Goal: Find specific page/section: Find specific page/section

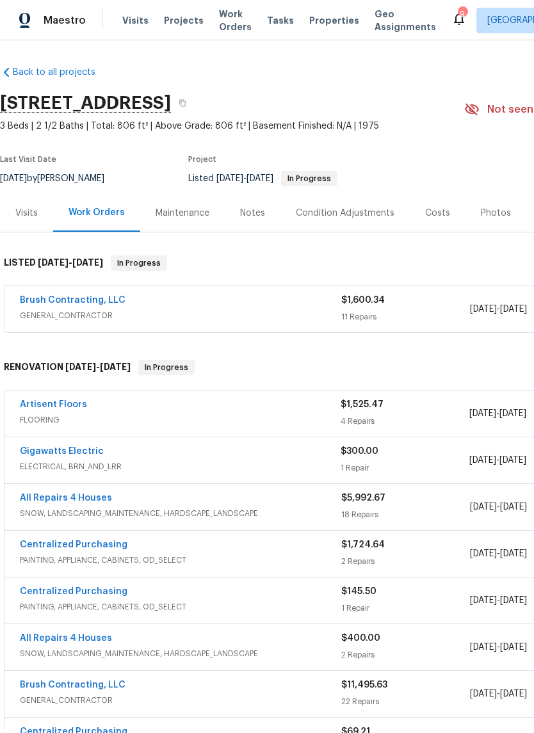
click at [70, 396] on div "Artisent Floors FLOORING $1,525.47 4 Repairs [DATE] - [DATE] Vendor Accepted" at bounding box center [361, 414] width 715 height 46
click at [72, 404] on link "Artisent Floors" at bounding box center [53, 404] width 67 height 9
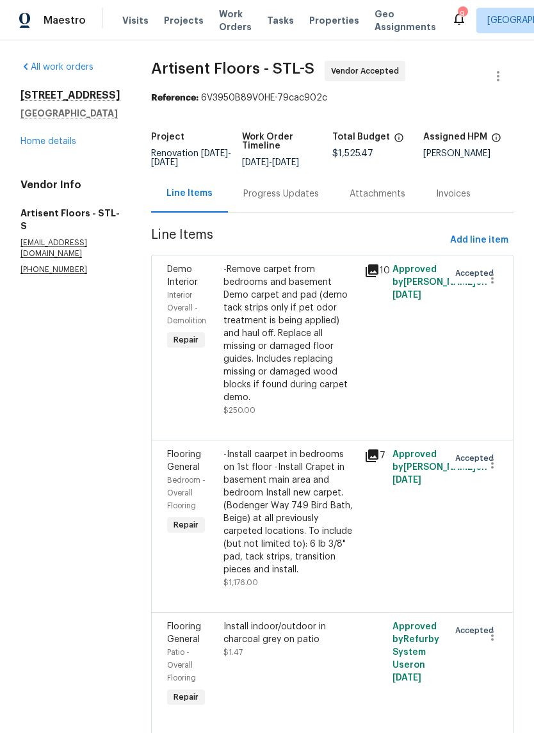
click at [45, 142] on link "Home details" at bounding box center [48, 141] width 56 height 9
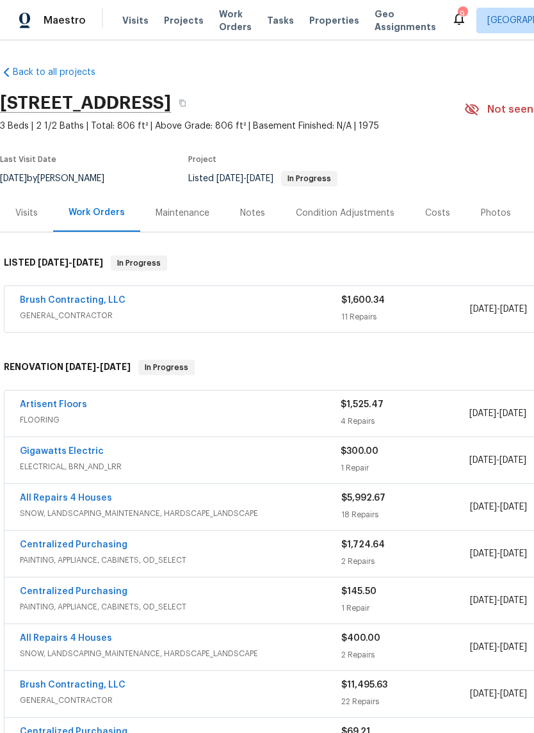
click at [327, 21] on span "Properties" at bounding box center [334, 20] width 50 height 13
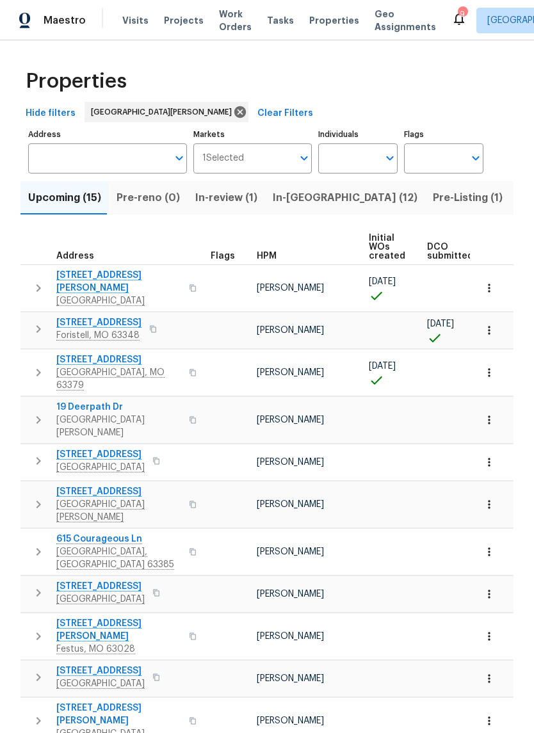
click at [301, 195] on span "In-[GEOGRAPHIC_DATA] (12)" at bounding box center [345, 198] width 145 height 18
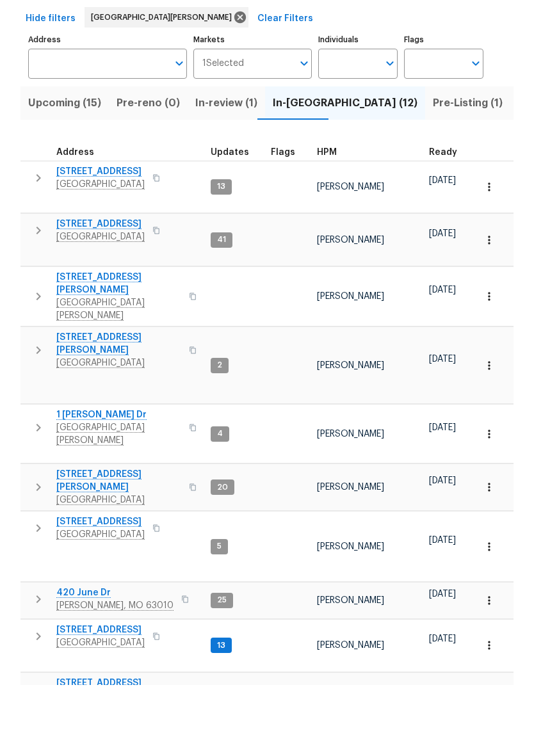
scroll to position [31, 0]
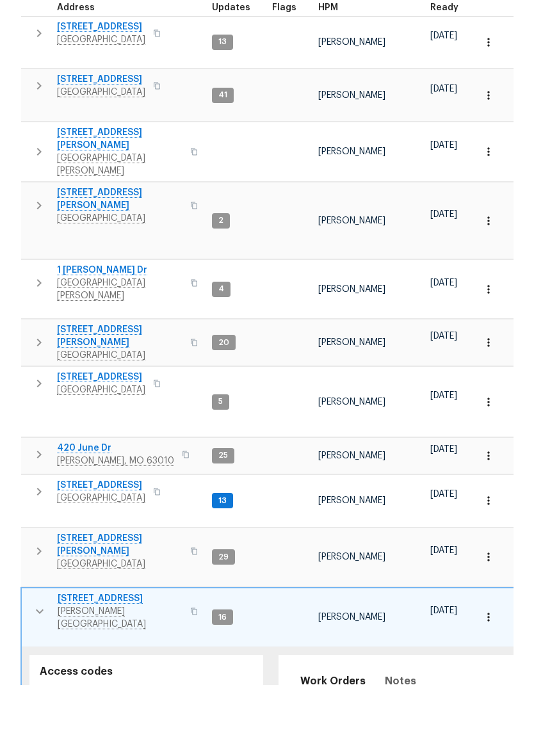
scroll to position [226, 0]
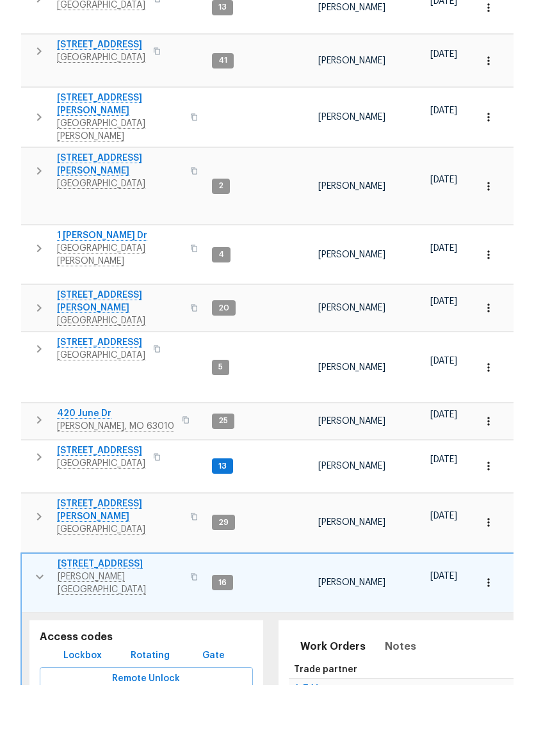
click at [99, 696] on span "Lockbox" at bounding box center [82, 704] width 38 height 16
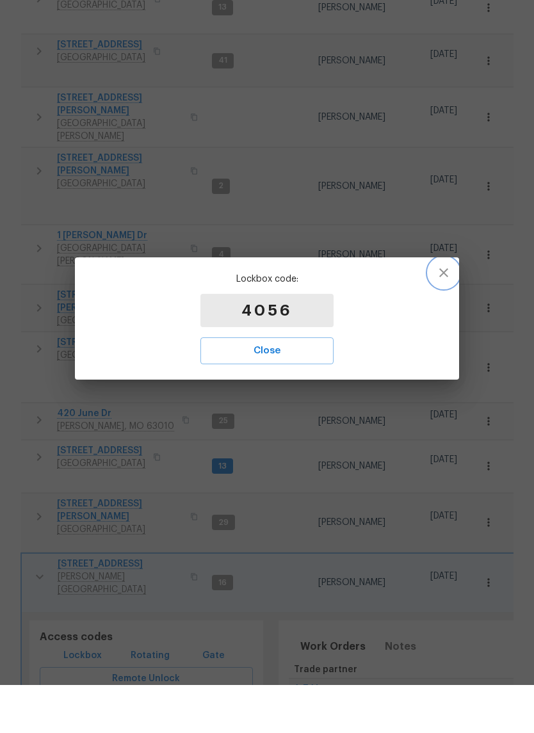
click at [448, 313] on icon "button" at bounding box center [443, 320] width 15 height 15
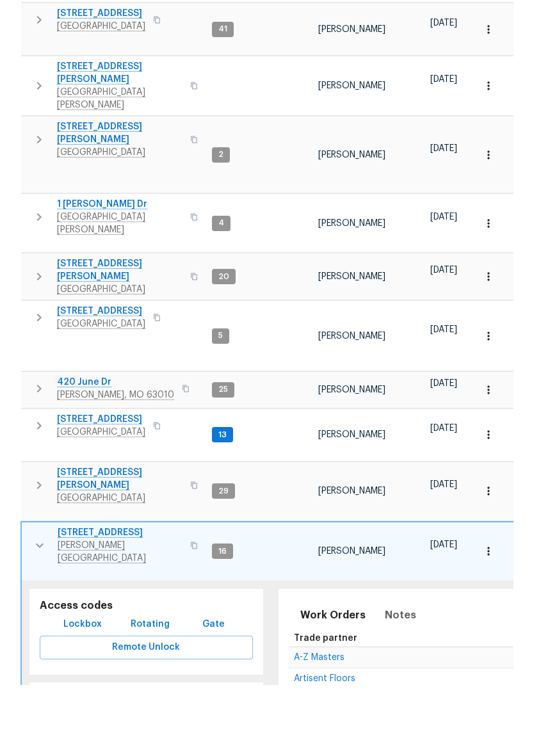
click at [42, 586] on icon "button" at bounding box center [39, 593] width 15 height 15
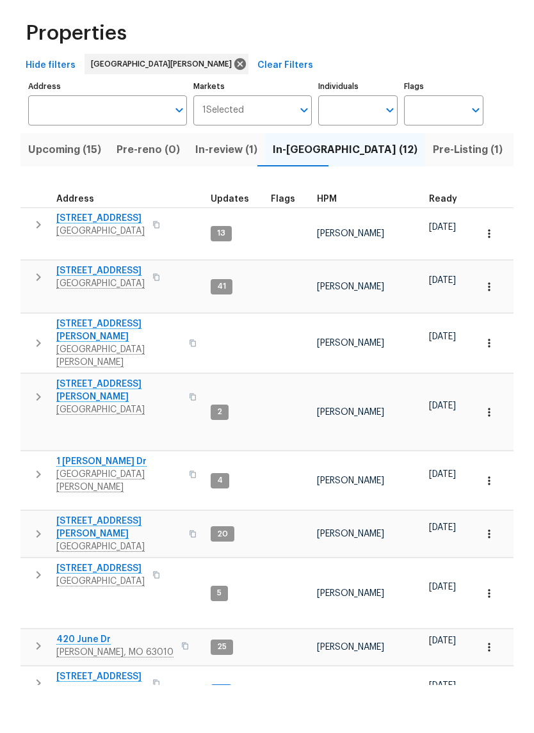
scroll to position [0, 0]
click at [76, 260] on span "[STREET_ADDRESS]" at bounding box center [100, 266] width 88 height 13
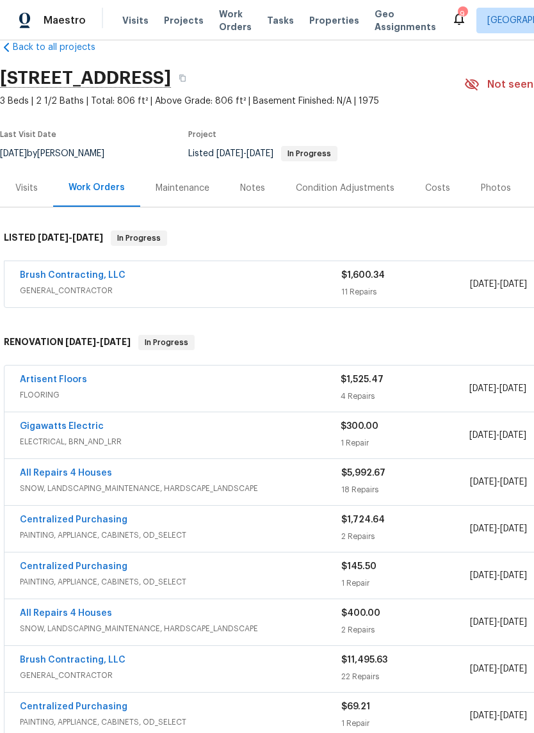
scroll to position [23, 0]
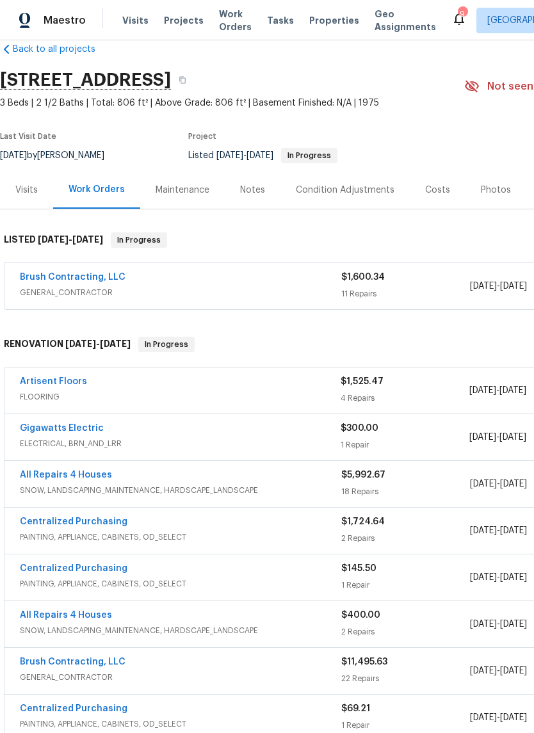
click at [60, 279] on link "Brush Contracting, LLC" at bounding box center [73, 277] width 106 height 9
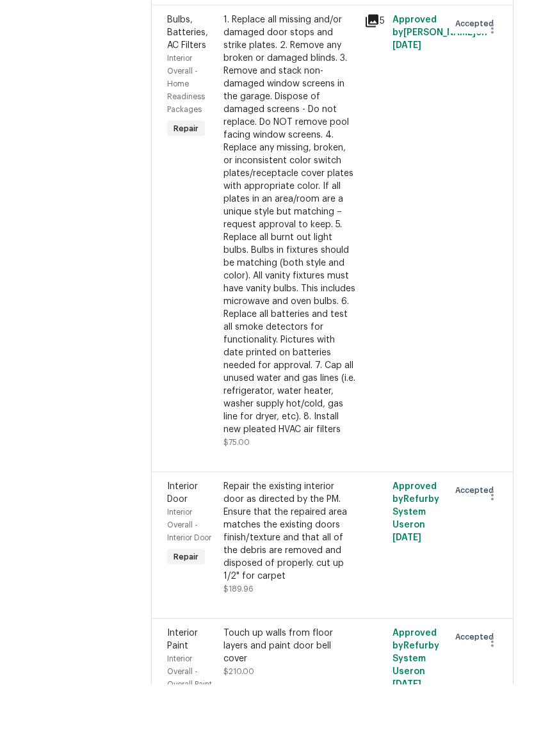
scroll to position [31, 0]
click at [486, 536] on icon "button" at bounding box center [492, 543] width 15 height 15
click at [473, 371] on div at bounding box center [267, 366] width 534 height 733
